Goal: Task Accomplishment & Management: Use online tool/utility

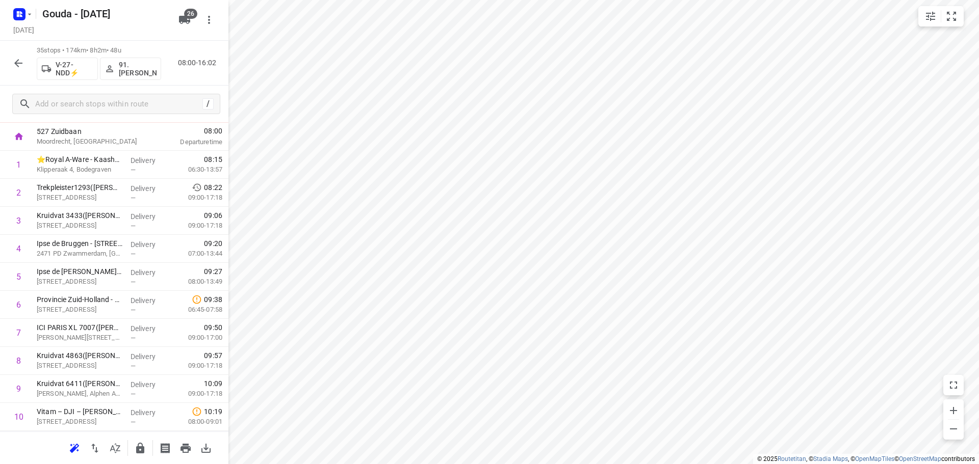
scroll to position [86, 0]
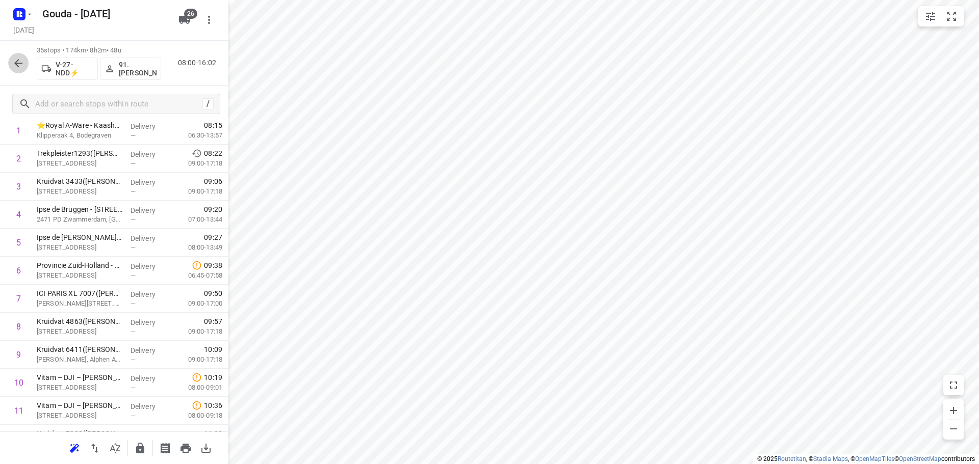
click at [22, 64] on icon "button" at bounding box center [18, 63] width 12 height 12
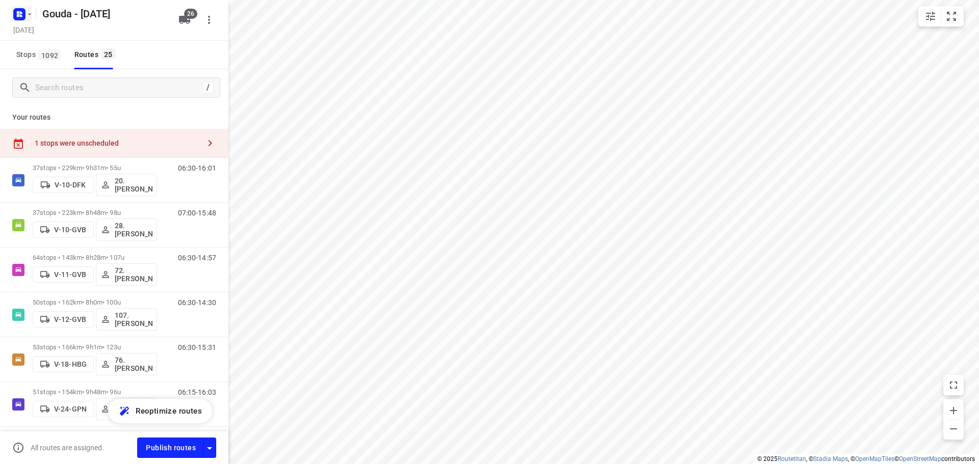
click at [32, 14] on icon "button" at bounding box center [29, 14] width 8 height 8
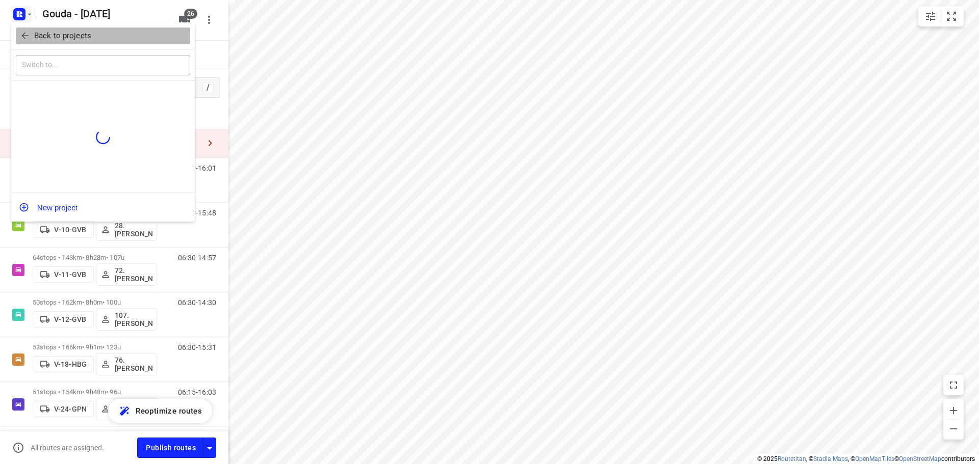
click at [32, 33] on span "Back to projects" at bounding box center [103, 36] width 166 height 12
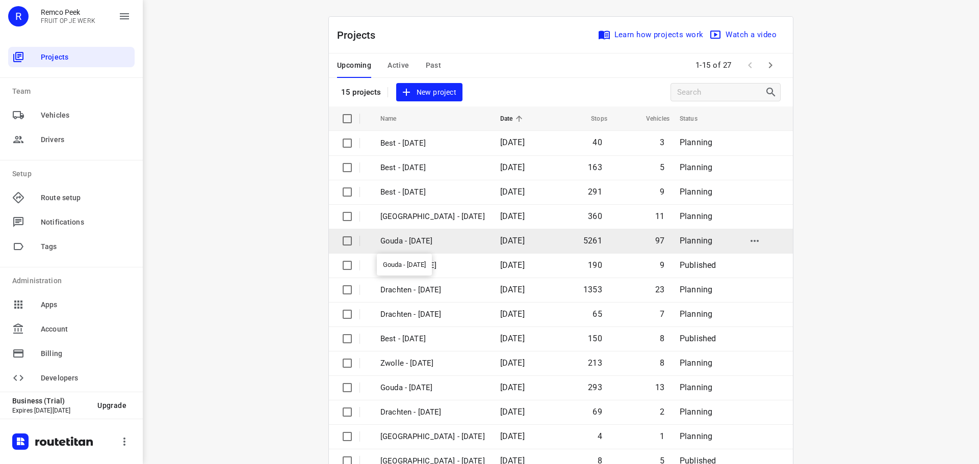
click at [423, 236] on p "Gouda - [DATE]" at bounding box center [432, 241] width 104 height 12
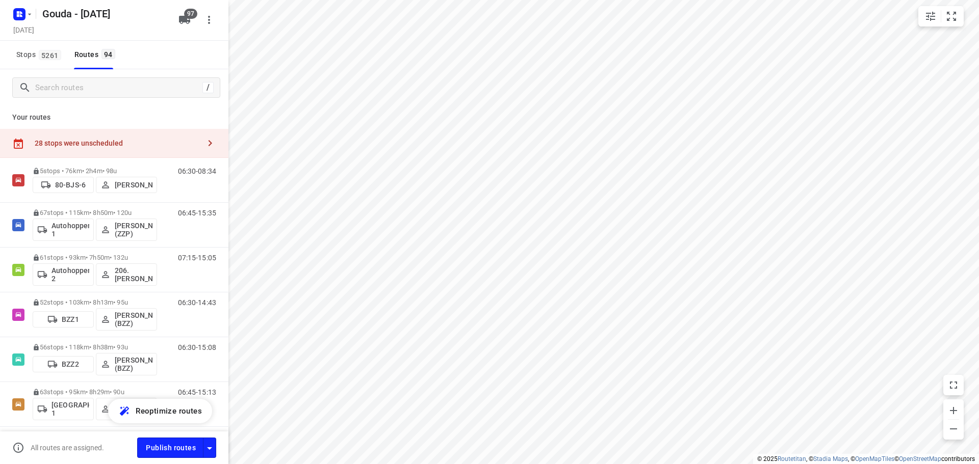
checkbox input "true"
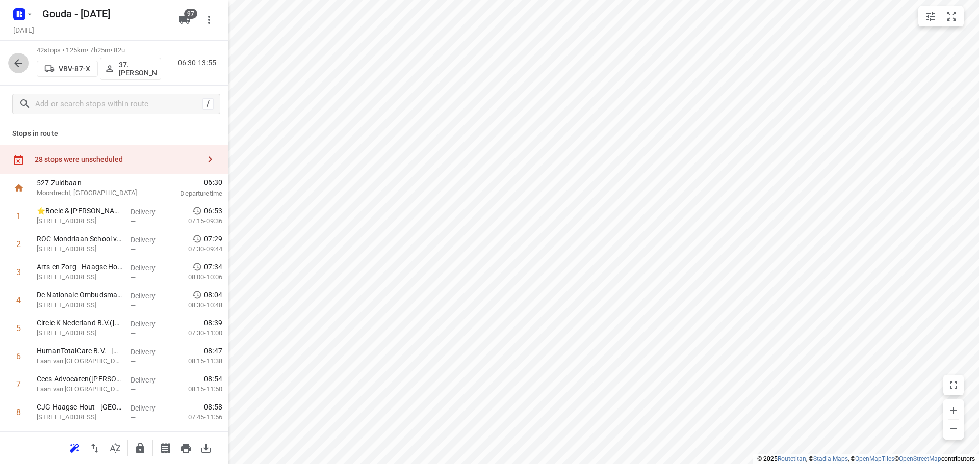
click at [14, 64] on icon "button" at bounding box center [18, 63] width 12 height 12
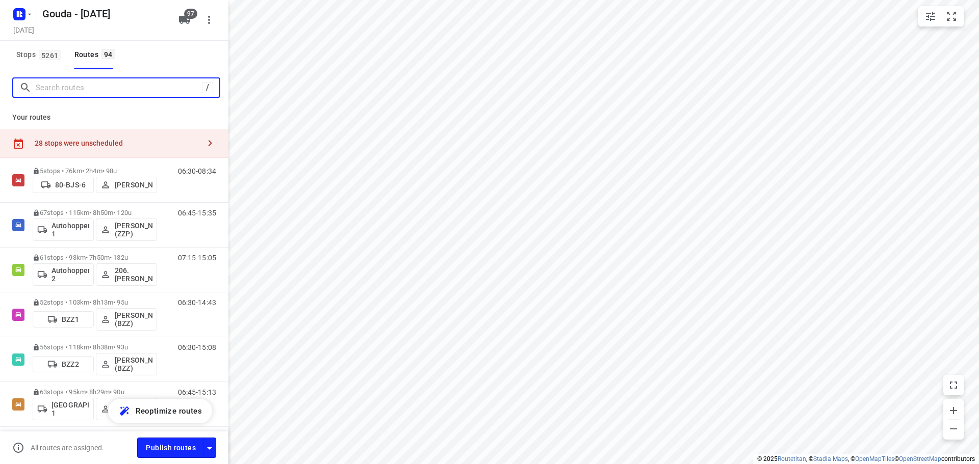
click at [66, 92] on input "Search routes" at bounding box center [119, 88] width 166 height 16
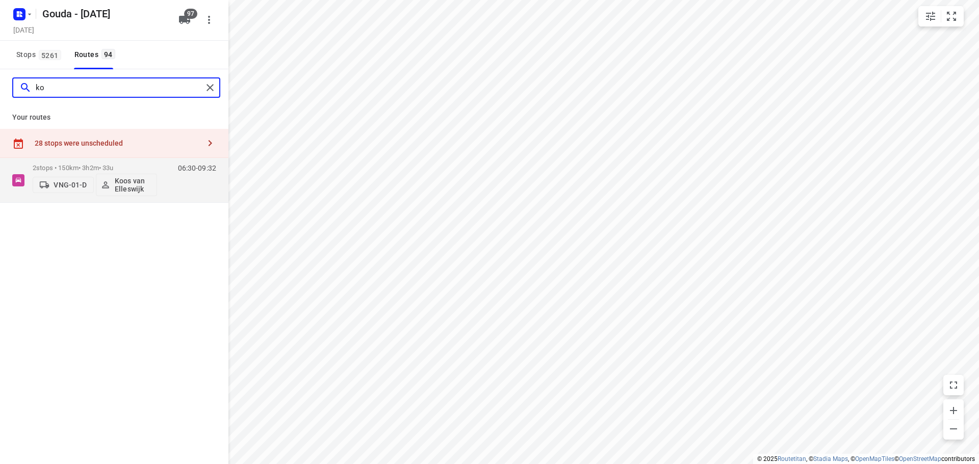
type input "k"
type input "jell"
click at [66, 164] on p "54 stops • 125km • 7h17m • 90u" at bounding box center [95, 168] width 124 height 8
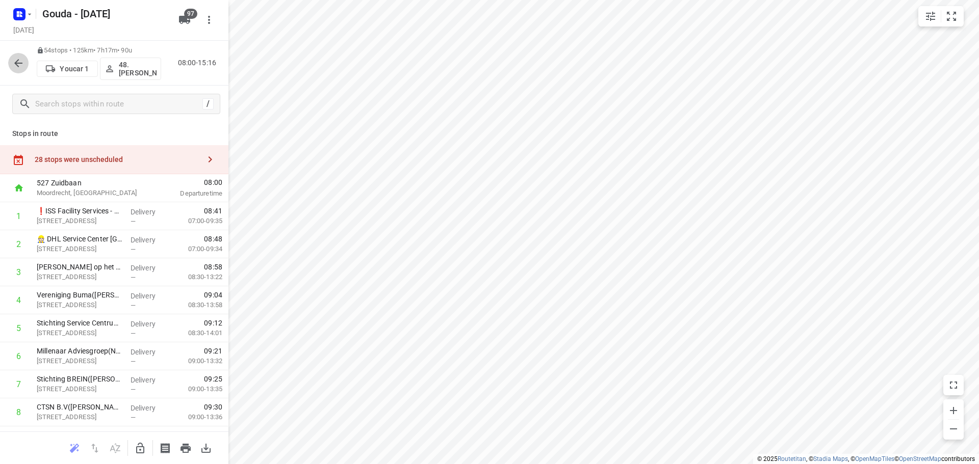
click at [22, 67] on icon "button" at bounding box center [18, 63] width 12 height 12
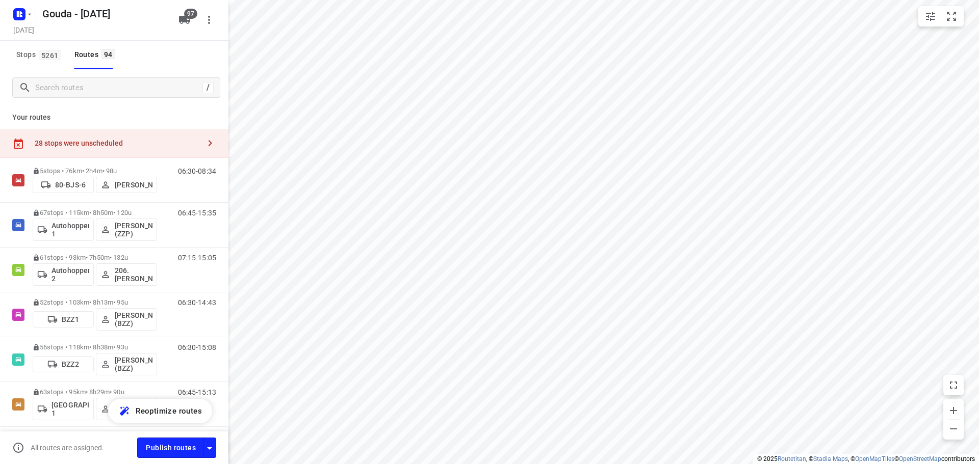
click at [93, 101] on div "/" at bounding box center [114, 87] width 228 height 37
click at [95, 92] on input "Search routes" at bounding box center [127, 88] width 183 height 16
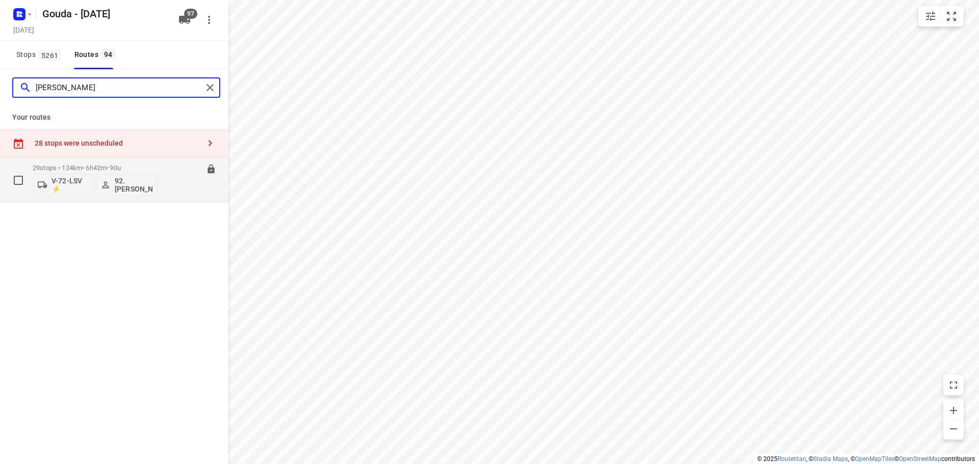
type input "[PERSON_NAME]"
click at [74, 169] on p "29 stops • 124km • 6h42m • 90u" at bounding box center [95, 168] width 124 height 8
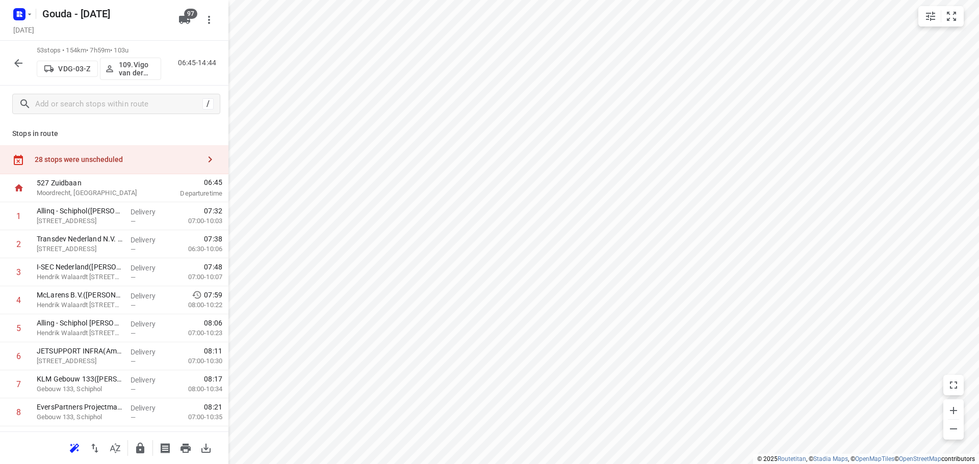
click at [17, 64] on icon "button" at bounding box center [18, 63] width 12 height 12
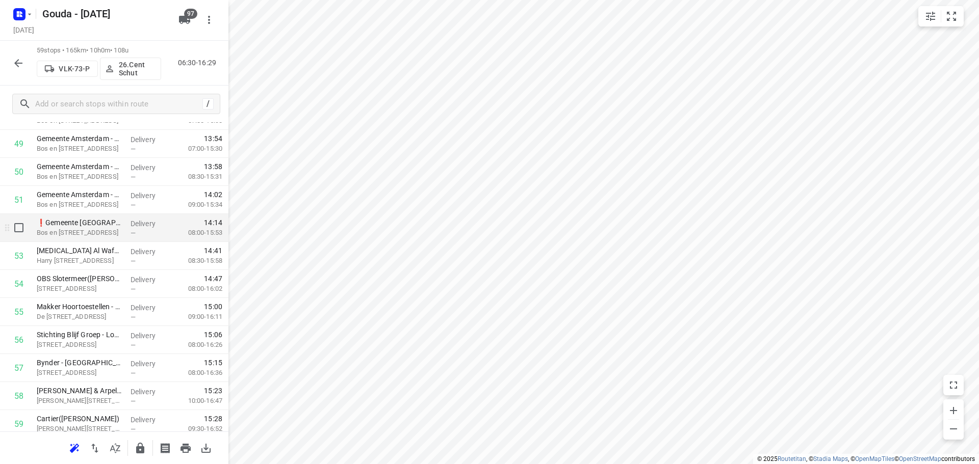
scroll to position [1351, 0]
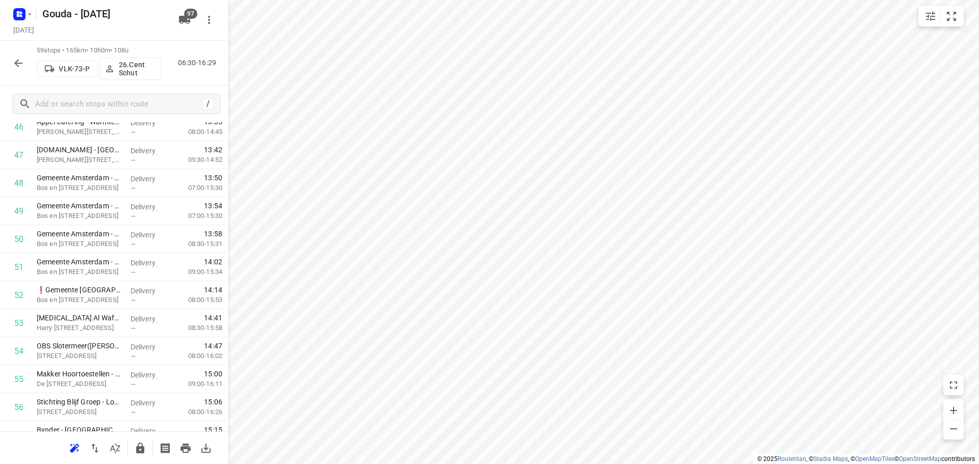
click at [14, 68] on icon "button" at bounding box center [18, 63] width 12 height 12
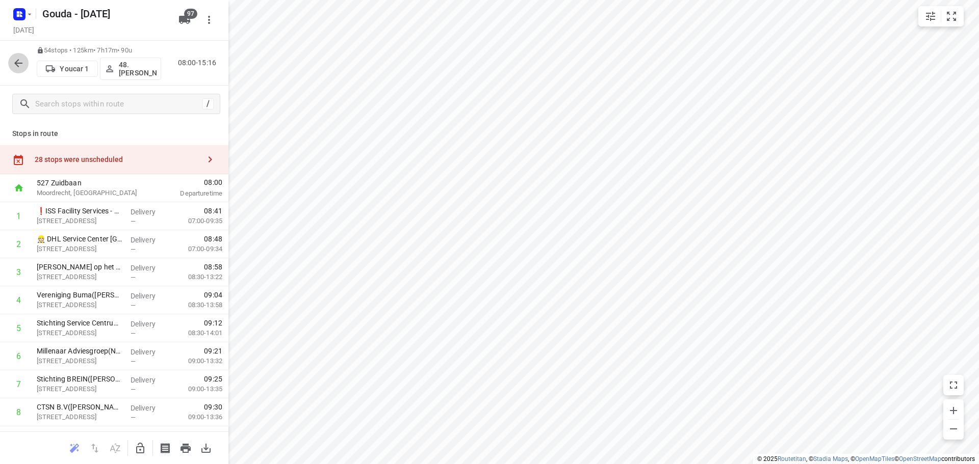
click at [28, 63] on button "button" at bounding box center [18, 63] width 20 height 20
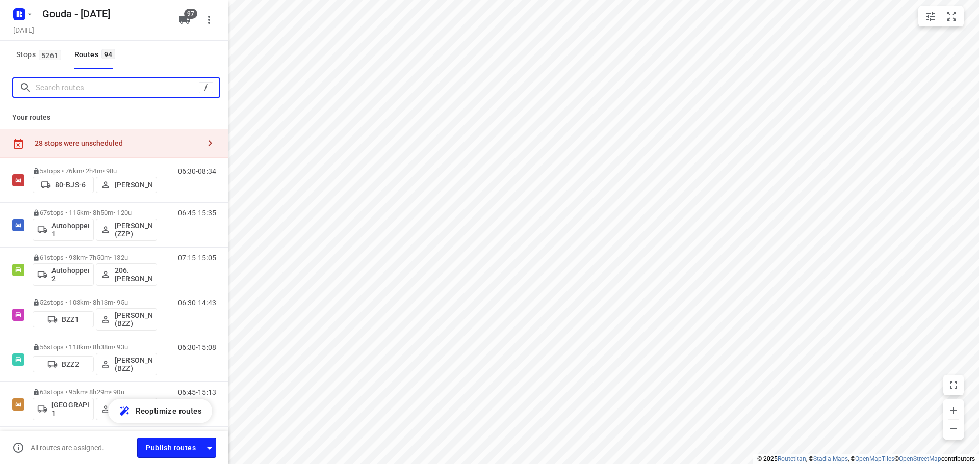
click at [75, 90] on input "Search routes" at bounding box center [117, 88] width 163 height 16
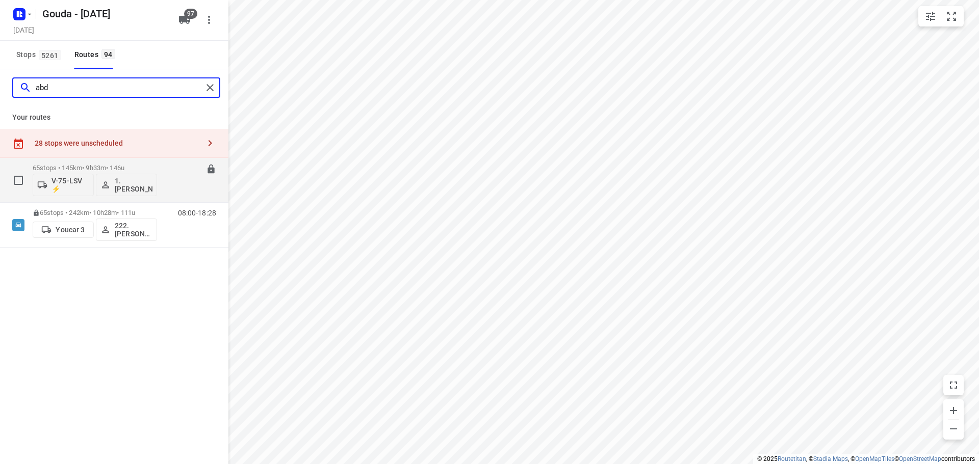
type input "abd"
click at [104, 163] on div "65 stops • 145km • 9h33m • 146u V-75-LSV ⚡ 1. Abdul Shadeh" at bounding box center [95, 180] width 124 height 42
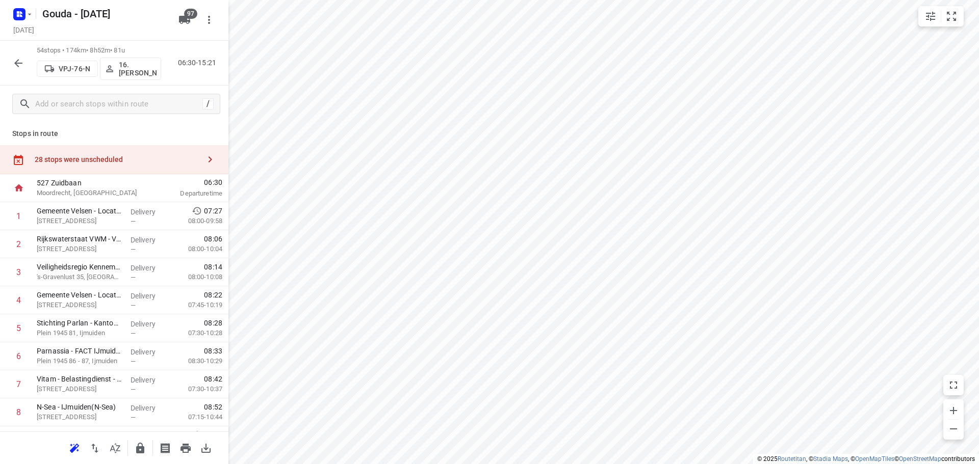
click at [21, 62] on icon "button" at bounding box center [18, 63] width 12 height 12
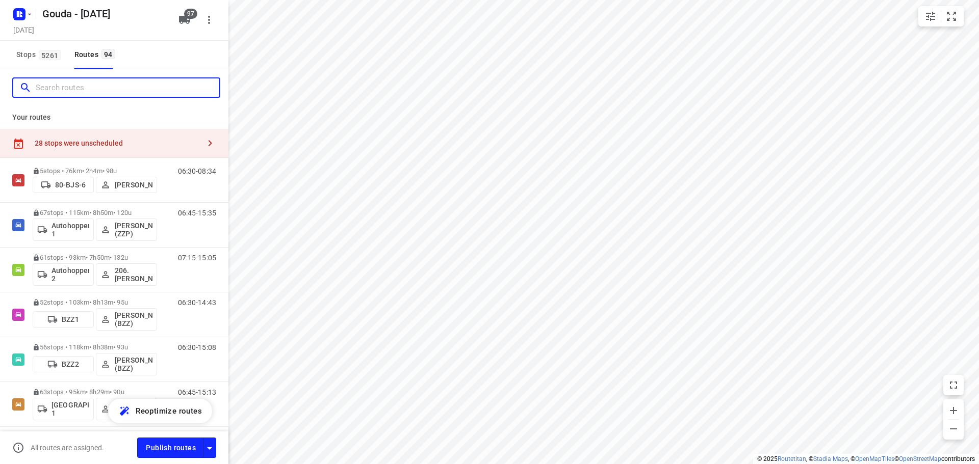
click at [100, 87] on input "Search routes" at bounding box center [127, 88] width 183 height 16
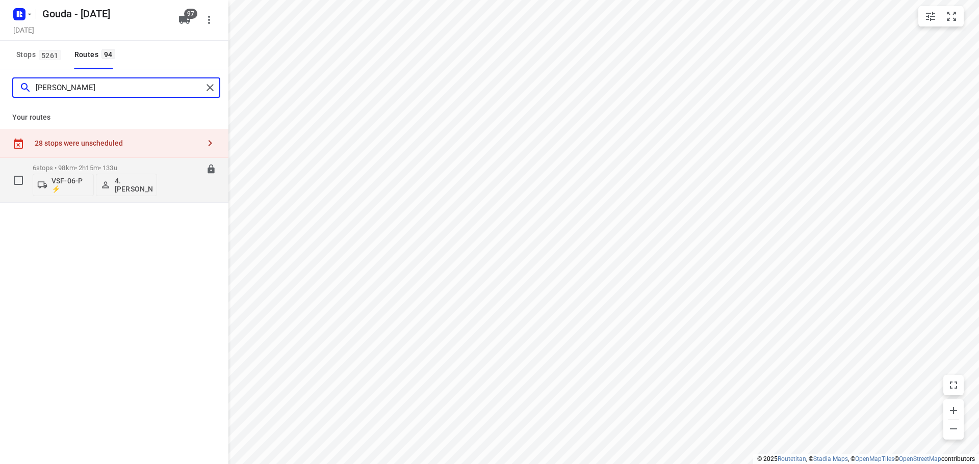
type input "Anton"
click at [68, 162] on div "6 stops • 98km • 2h15m • 133u VSF-06-P ⚡ 4. Anton Vringer" at bounding box center [95, 180] width 124 height 42
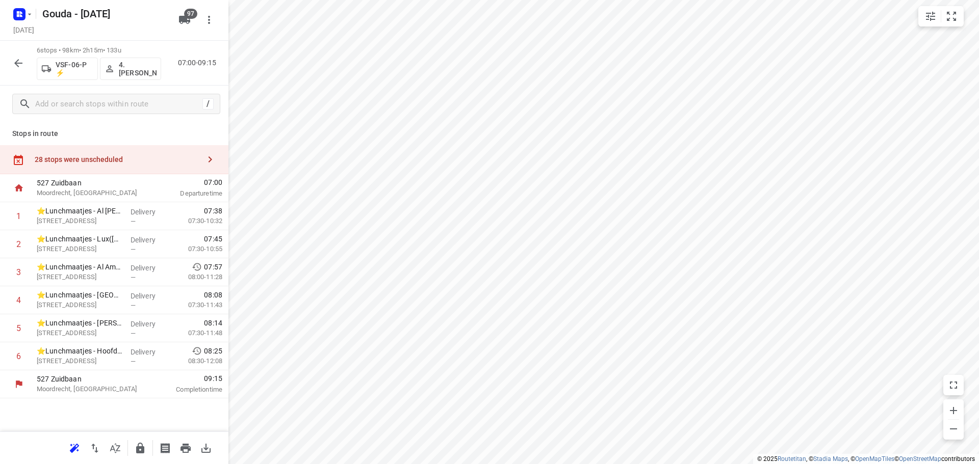
drag, startPoint x: 131, startPoint y: 50, endPoint x: 118, endPoint y: 47, distance: 13.5
click at [118, 47] on p "6 stops • 98km • 2h15m • 133u" at bounding box center [99, 51] width 124 height 10
click at [14, 65] on icon "button" at bounding box center [18, 63] width 12 height 12
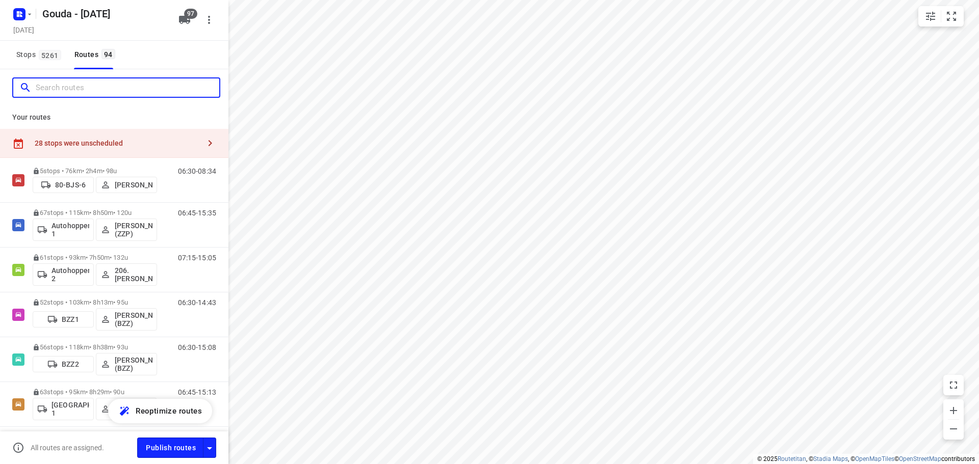
click at [85, 89] on input "Search routes" at bounding box center [127, 88] width 183 height 16
click at [47, 59] on span "5261" at bounding box center [50, 55] width 22 height 10
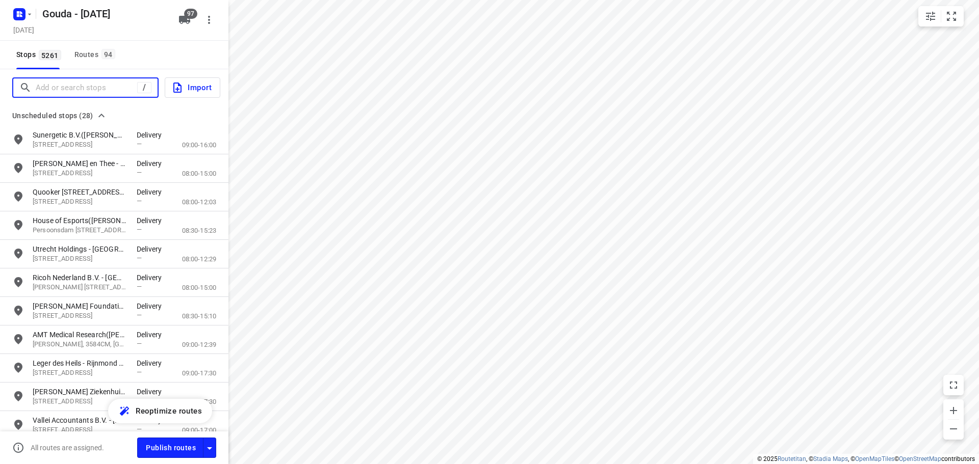
click at [64, 84] on input "Add or search stops" at bounding box center [86, 88] width 101 height 16
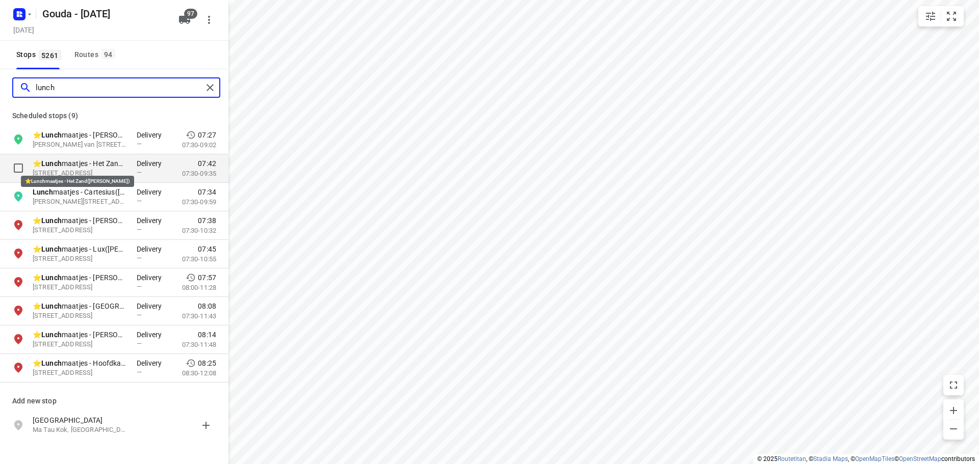
type input "lunch"
click at [81, 165] on p "⭐ Lunch maatjes - Het Zand(Nick van Ginderen)" at bounding box center [80, 164] width 94 height 10
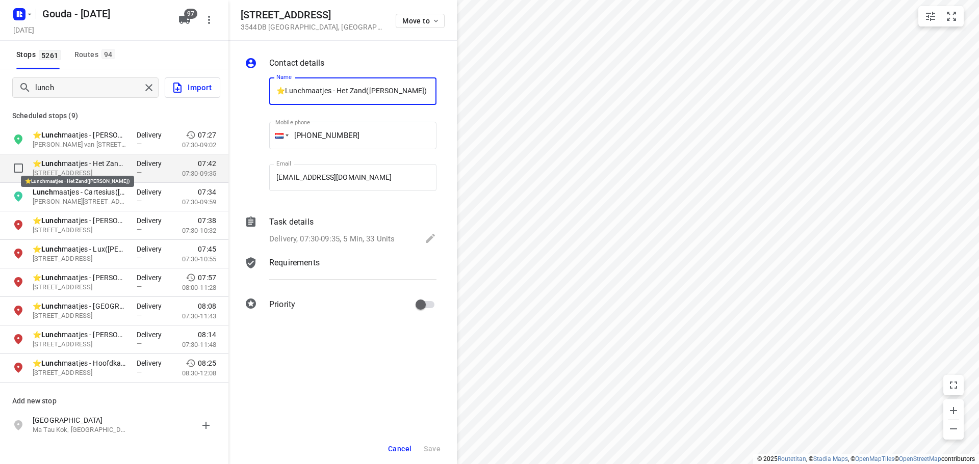
scroll to position [0, 2]
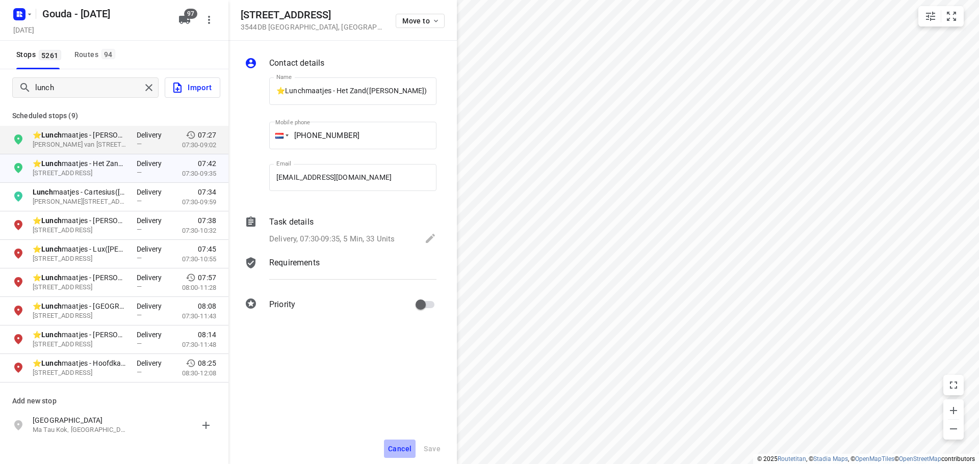
click at [391, 444] on button "Cancel" at bounding box center [400, 449] width 32 height 18
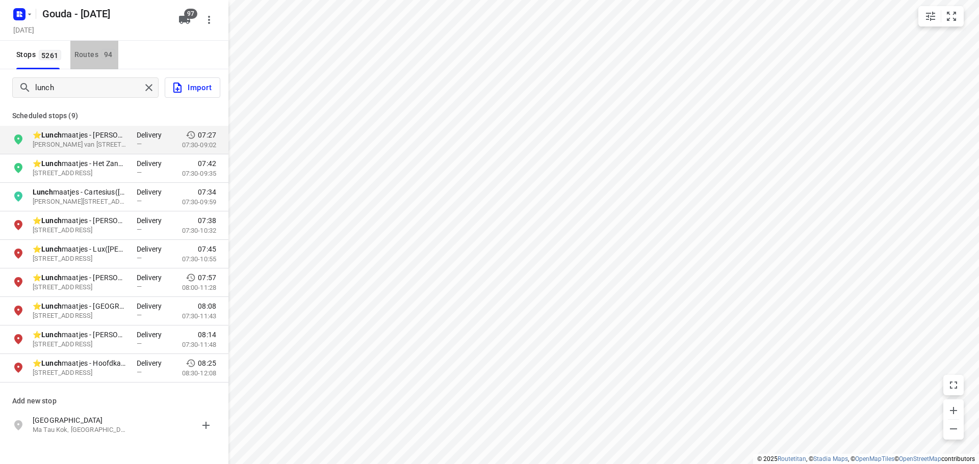
click at [75, 45] on button "Routes 94" at bounding box center [94, 55] width 48 height 29
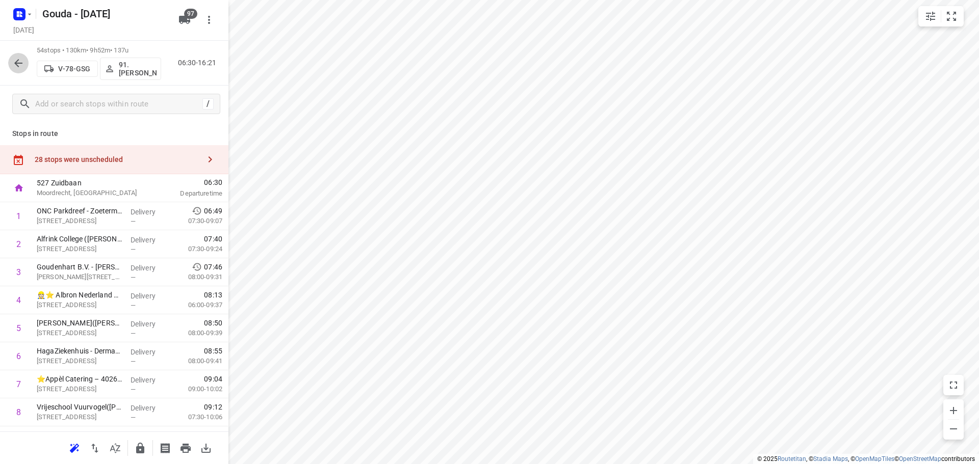
click at [20, 65] on icon "button" at bounding box center [18, 63] width 12 height 12
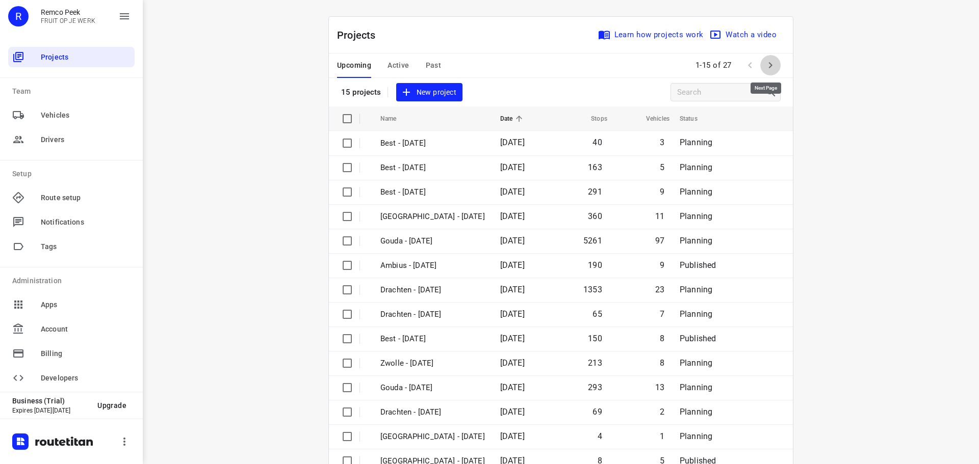
click at [765, 60] on icon "button" at bounding box center [770, 65] width 12 height 12
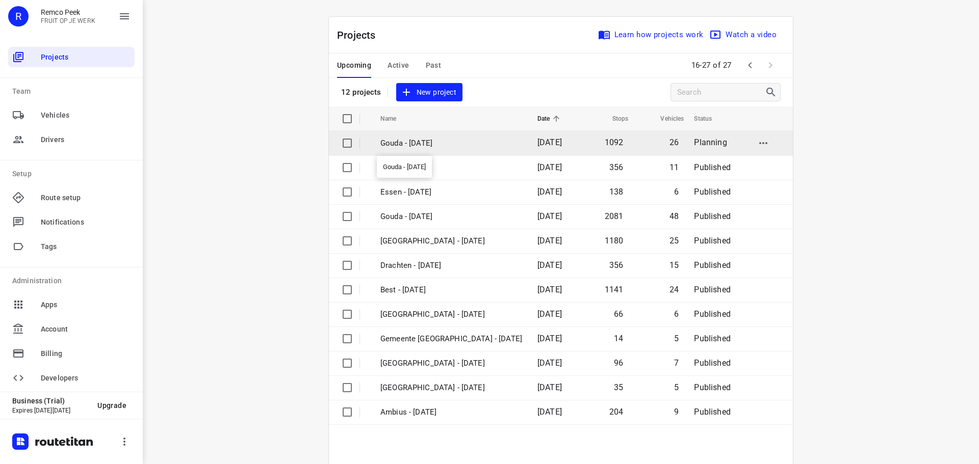
click at [398, 144] on p "Gouda - [DATE]" at bounding box center [451, 144] width 142 height 12
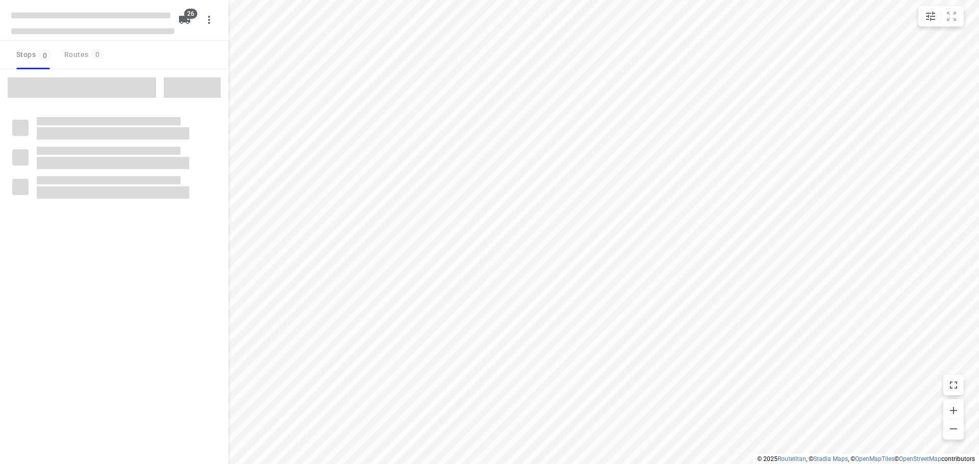
checkbox input "true"
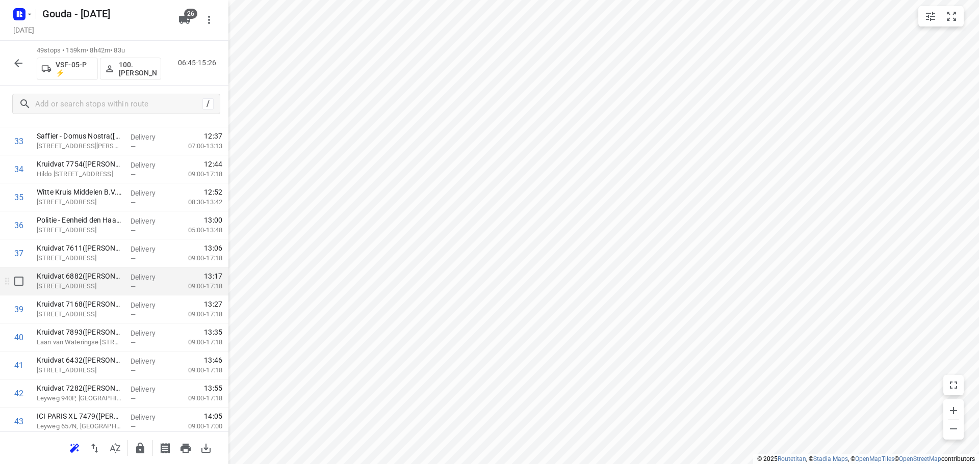
scroll to position [968, 0]
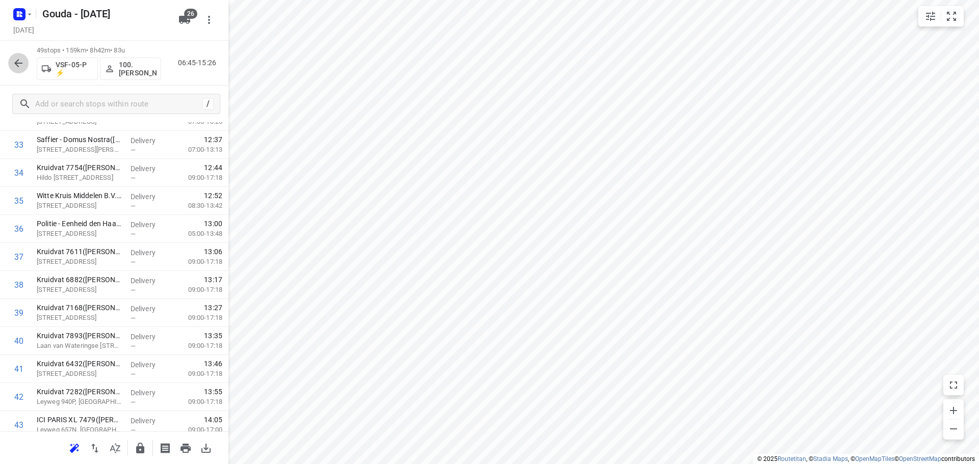
click at [23, 64] on icon "button" at bounding box center [18, 63] width 12 height 12
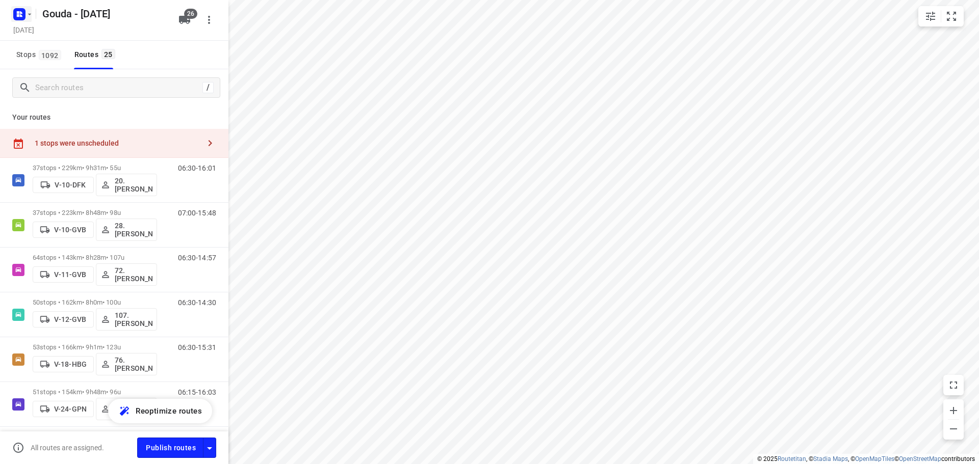
click at [31, 18] on button "button" at bounding box center [21, 14] width 20 height 16
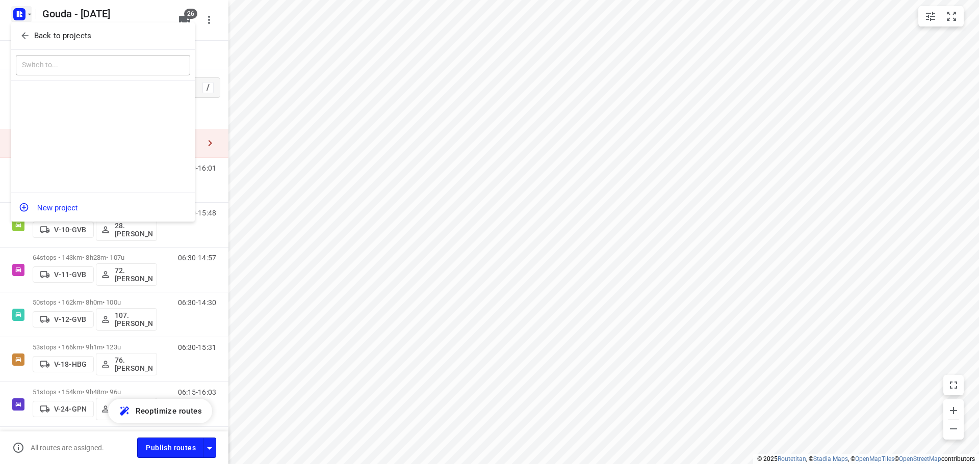
click at [29, 36] on icon "button" at bounding box center [25, 36] width 10 height 10
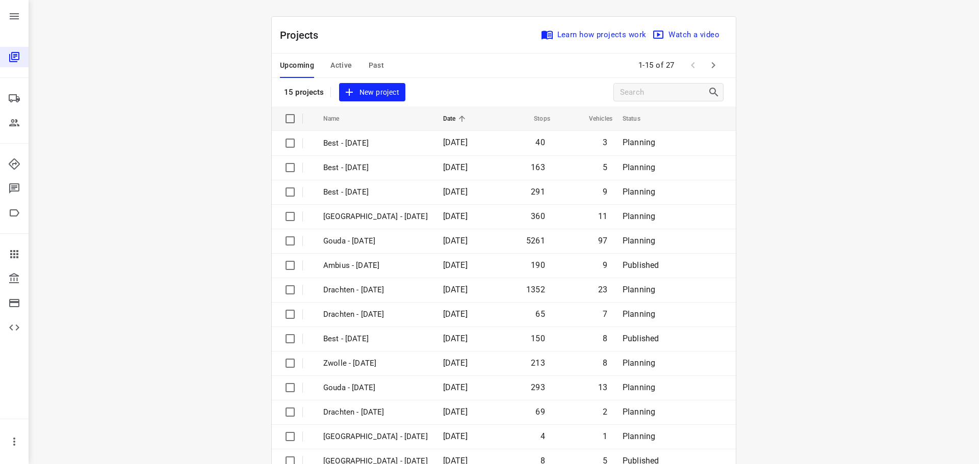
click at [376, 63] on span "Past" at bounding box center [376, 65] width 16 height 13
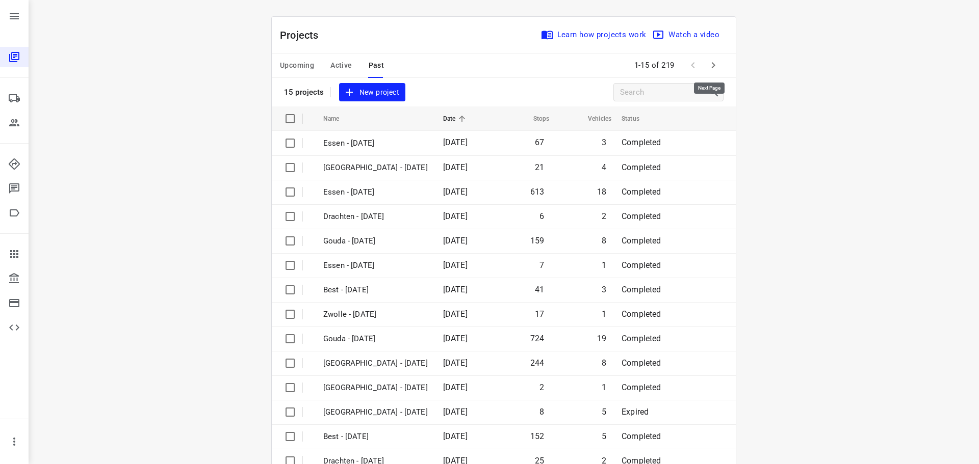
click at [711, 69] on icon "button" at bounding box center [713, 65] width 12 height 12
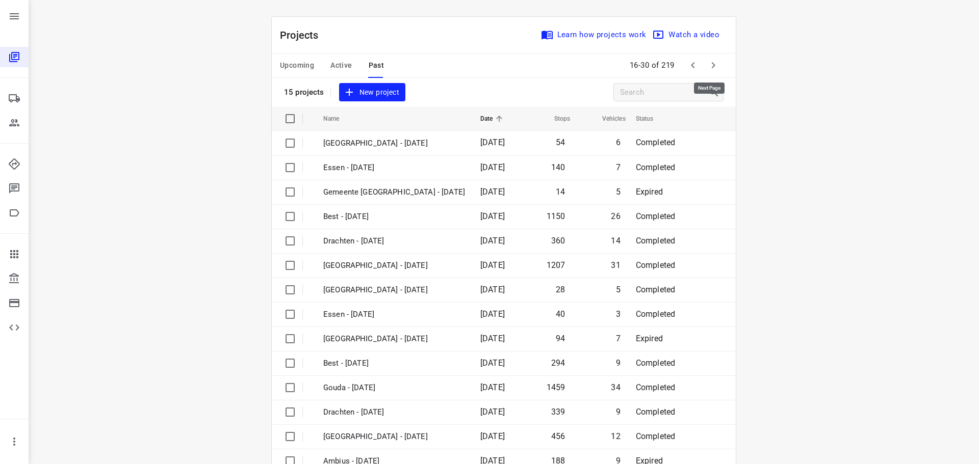
click at [711, 66] on icon "button" at bounding box center [713, 65] width 12 height 12
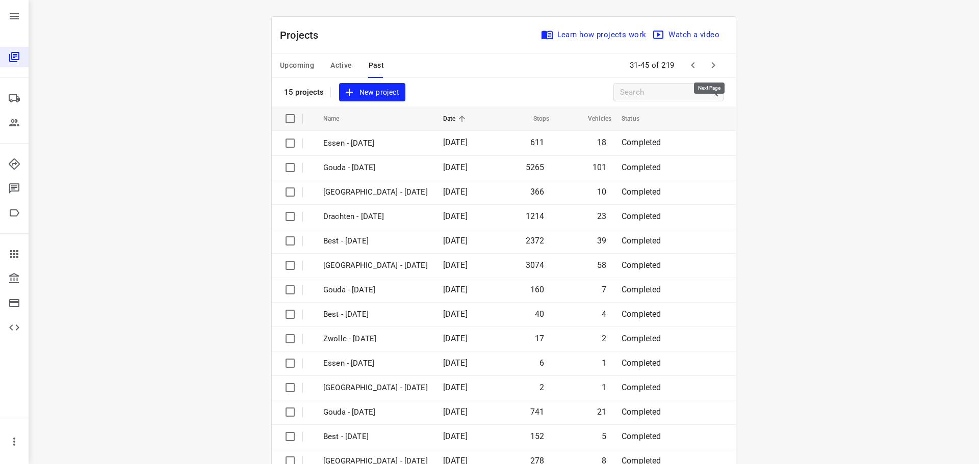
click at [711, 66] on icon "button" at bounding box center [713, 65] width 12 height 12
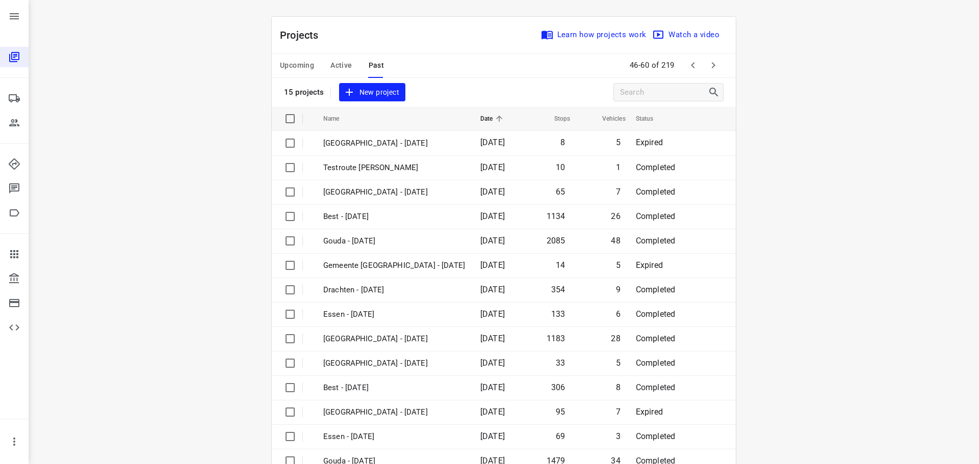
click at [712, 72] on button "button" at bounding box center [713, 65] width 20 height 20
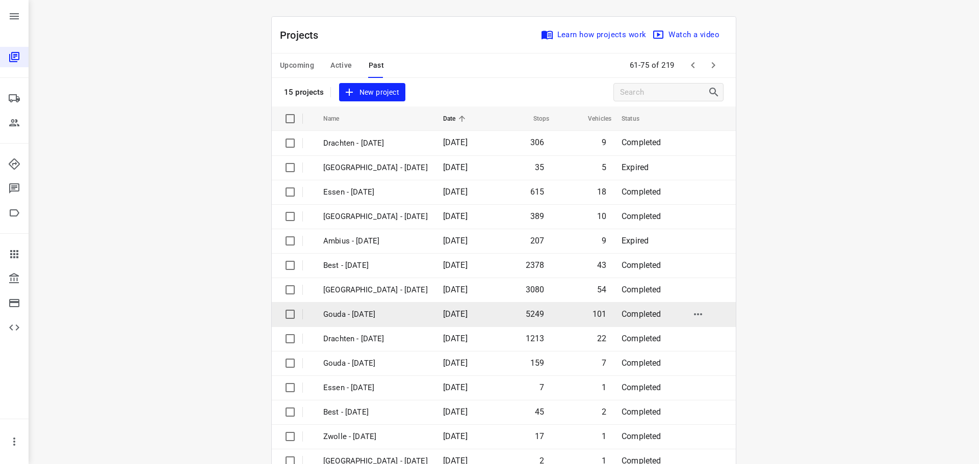
click at [362, 308] on td "Gouda - [DATE]" at bounding box center [374, 314] width 122 height 24
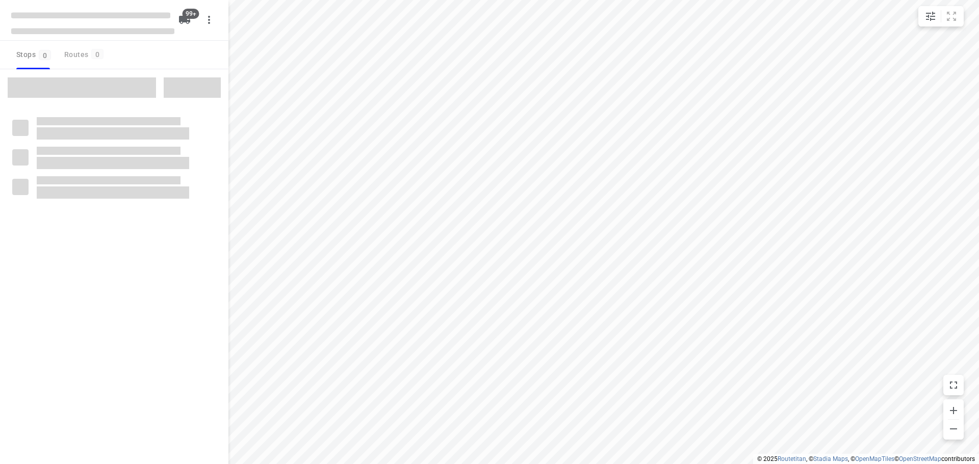
checkbox input "true"
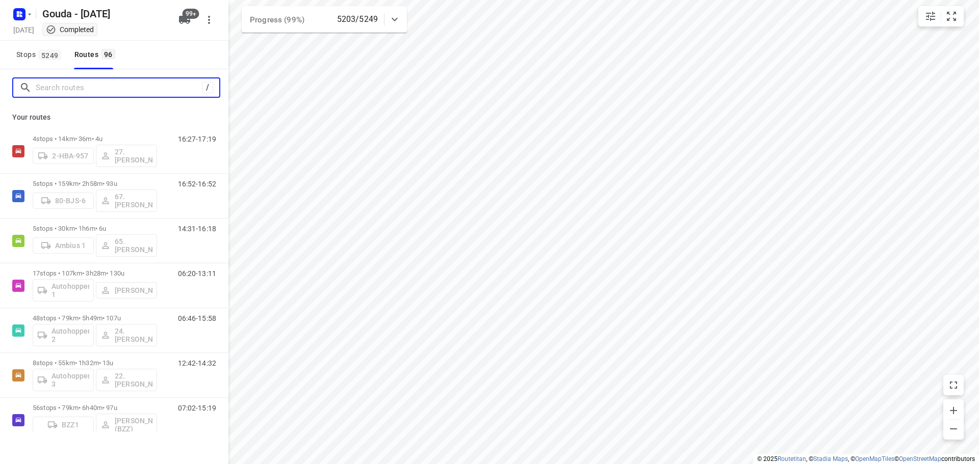
click at [101, 92] on input "Search routes" at bounding box center [119, 88] width 166 height 16
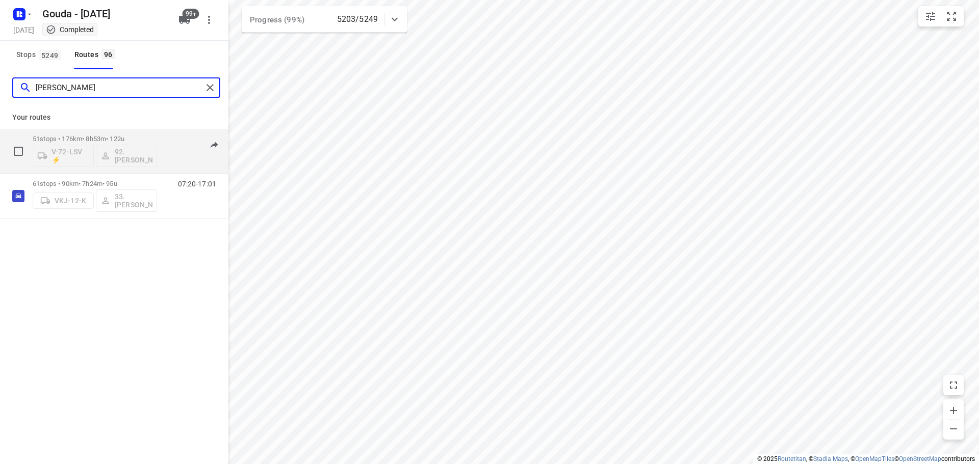
type input "[PERSON_NAME]"
click at [78, 137] on p "51 stops • 176km • 8h53m • 122u" at bounding box center [95, 139] width 124 height 8
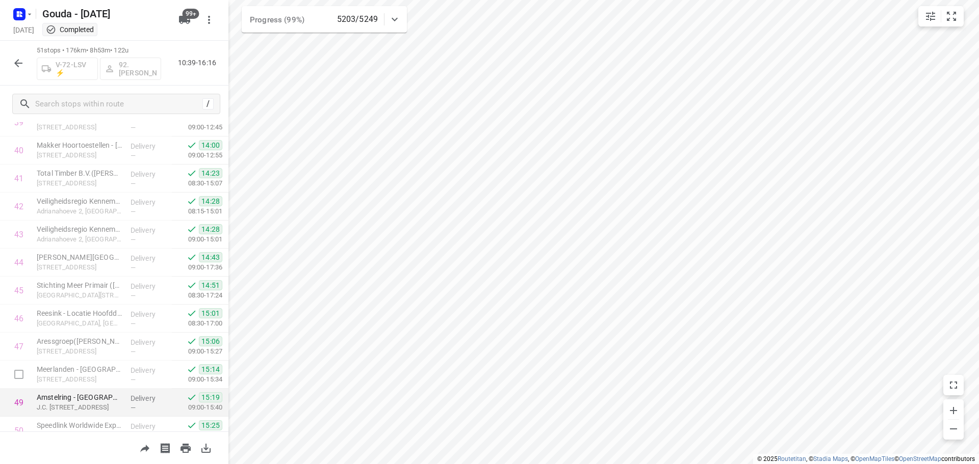
scroll to position [1046, 0]
click at [40, 49] on p "77 stops • 155km • 9h34m • 123u" at bounding box center [99, 51] width 124 height 10
click at [58, 52] on p "77 stops • 155km • 9h34m • 123u" at bounding box center [99, 51] width 124 height 10
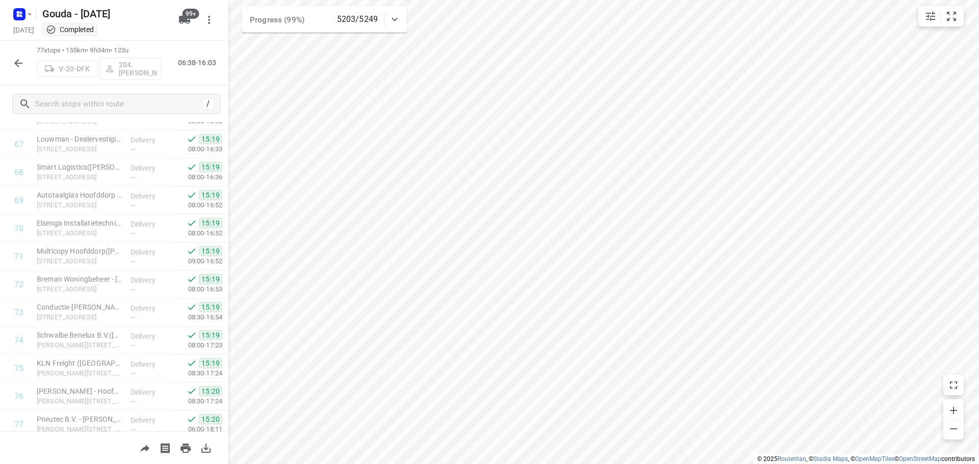
scroll to position [1889, 0]
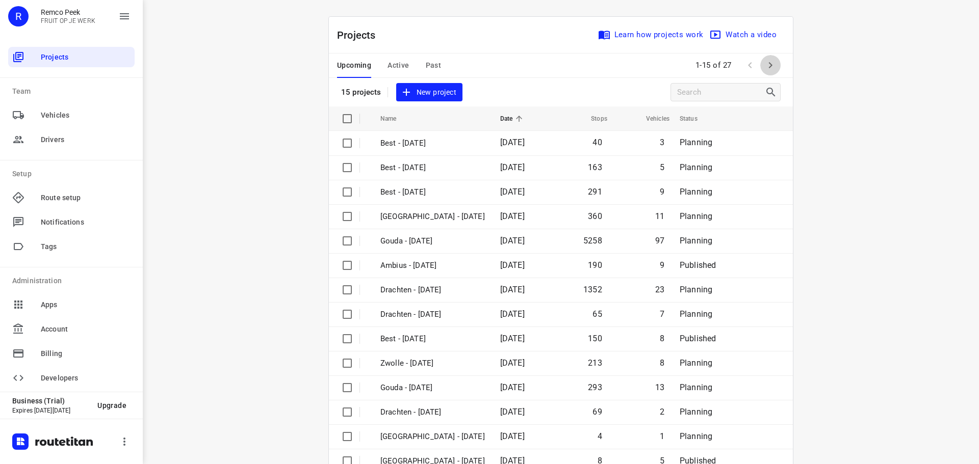
click at [760, 71] on button "button" at bounding box center [770, 65] width 20 height 20
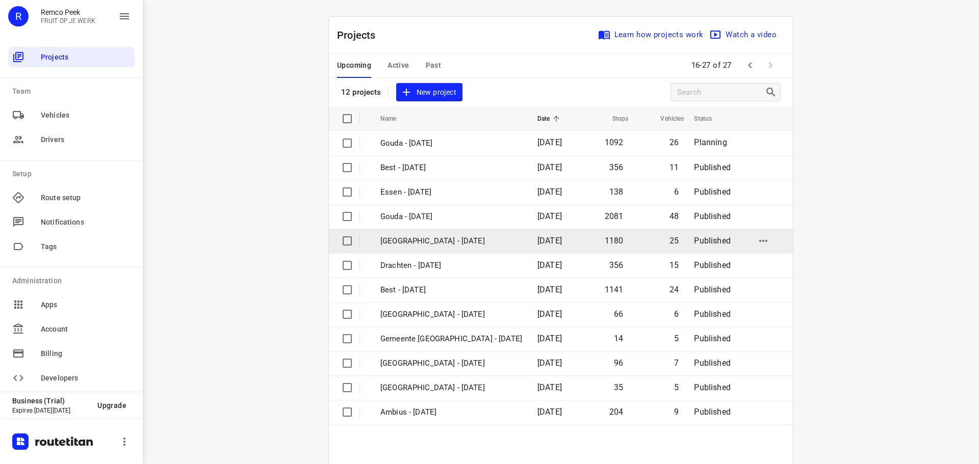
click at [413, 239] on p "Zwolle - Wednesday" at bounding box center [451, 241] width 142 height 12
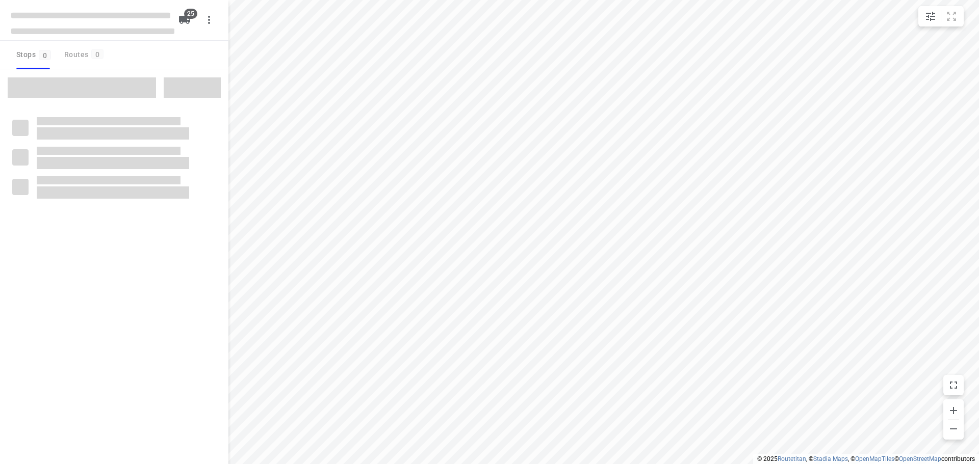
checkbox input "true"
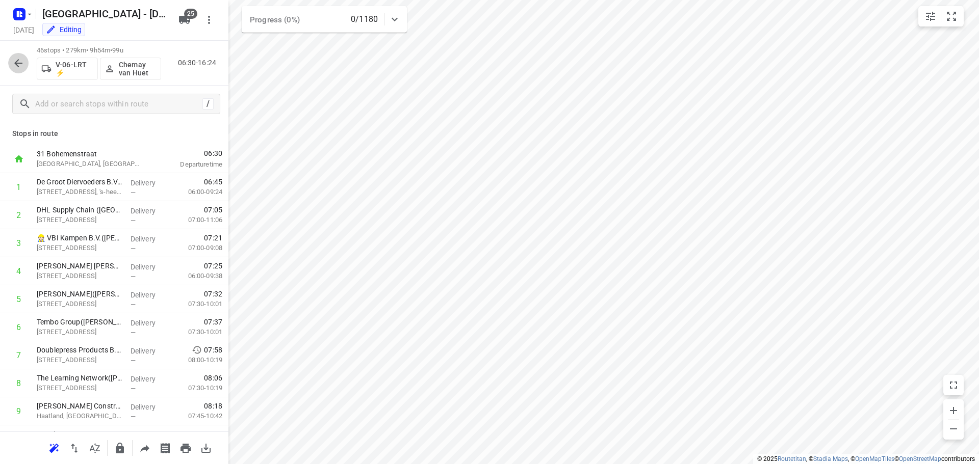
click at [22, 60] on icon "button" at bounding box center [18, 63] width 12 height 12
